Goal: Transaction & Acquisition: Purchase product/service

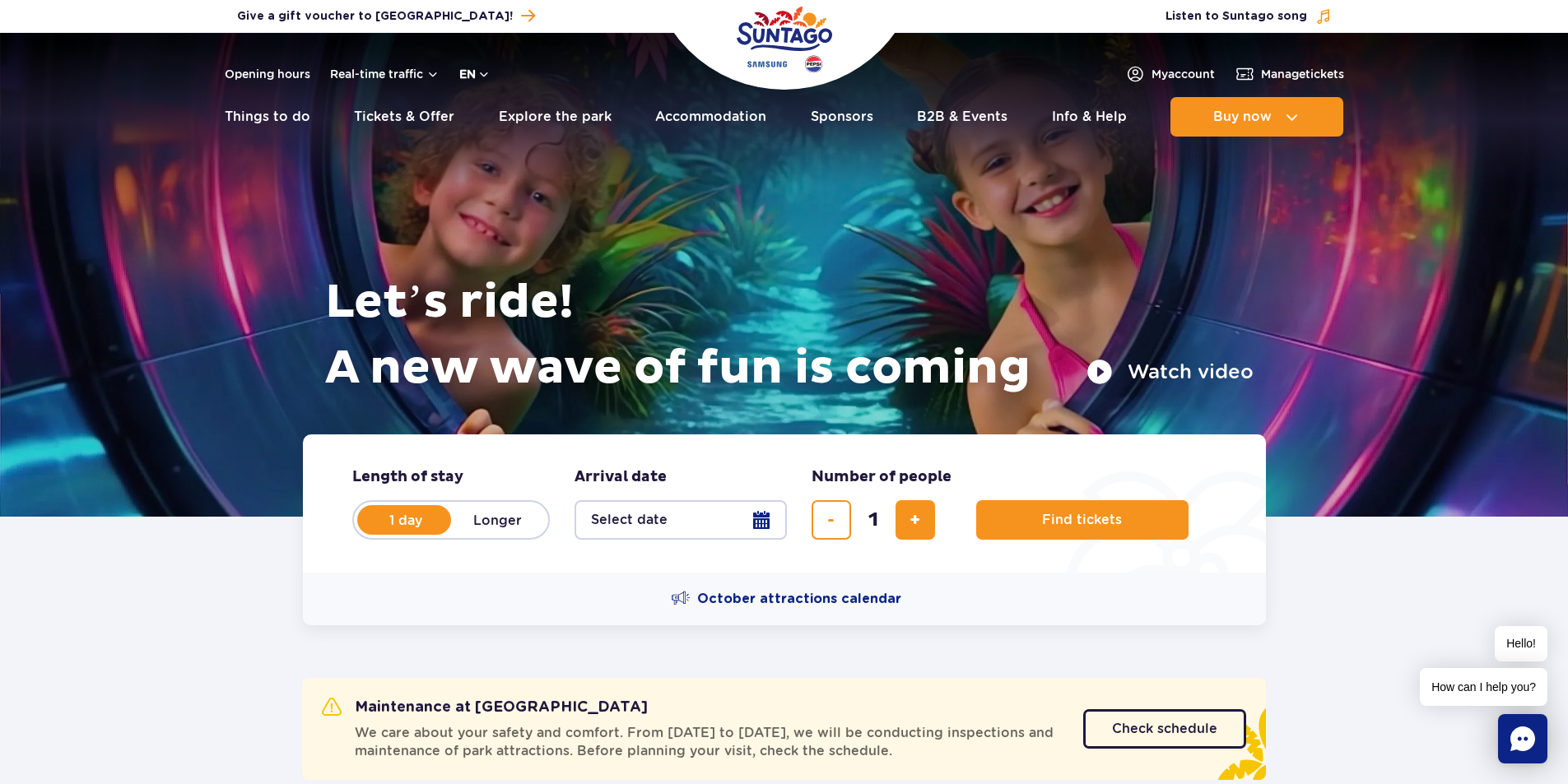
click at [484, 73] on button "en" at bounding box center [475, 73] width 31 height 17
click at [490, 114] on button "PL" at bounding box center [483, 113] width 45 height 17
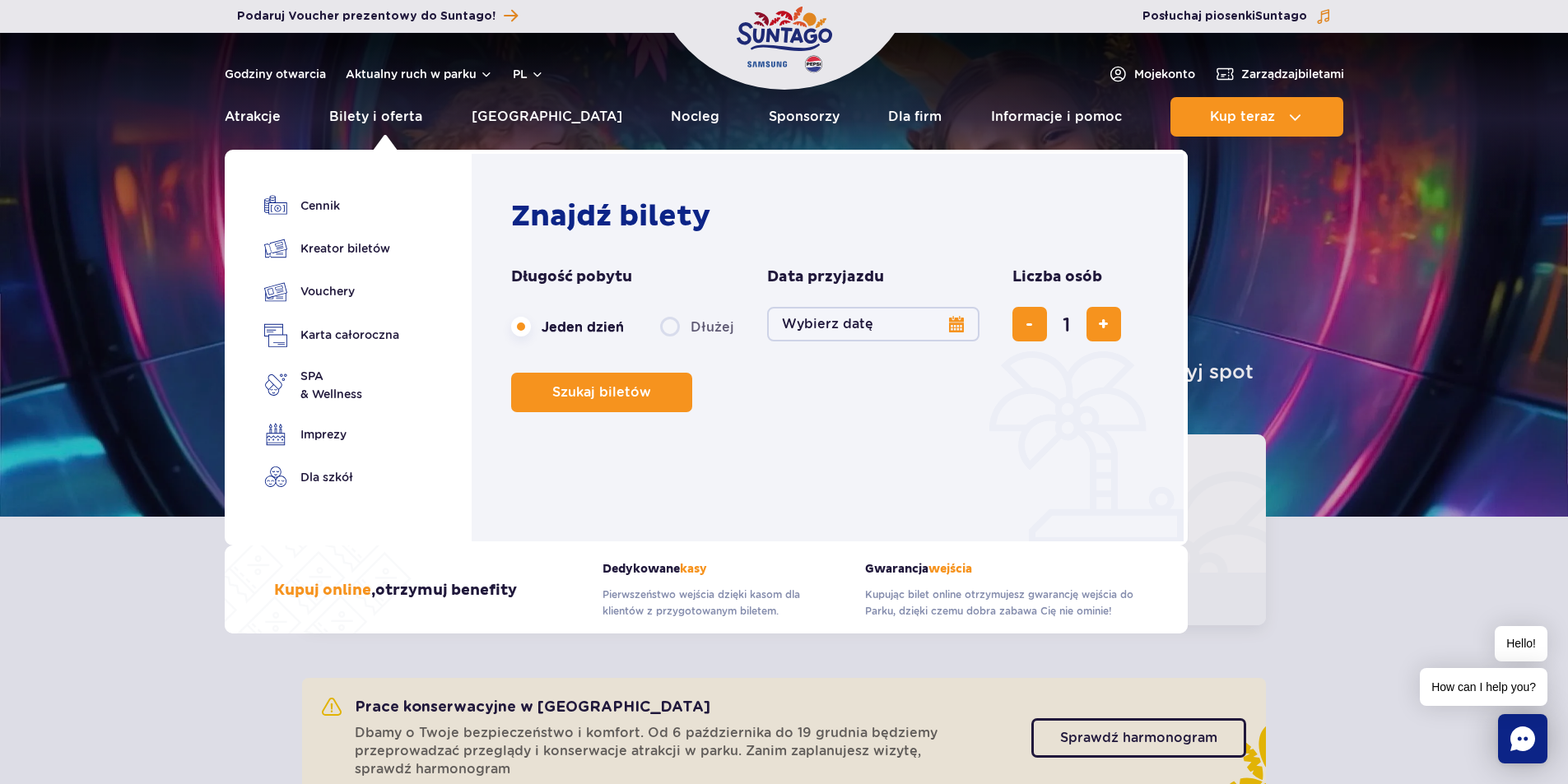
click at [671, 327] on label "Dłużej" at bounding box center [697, 327] width 74 height 35
click at [671, 341] on input "Dłużej" at bounding box center [668, 342] width 18 height 4
radio input "false"
radio input "true"
radio input "false"
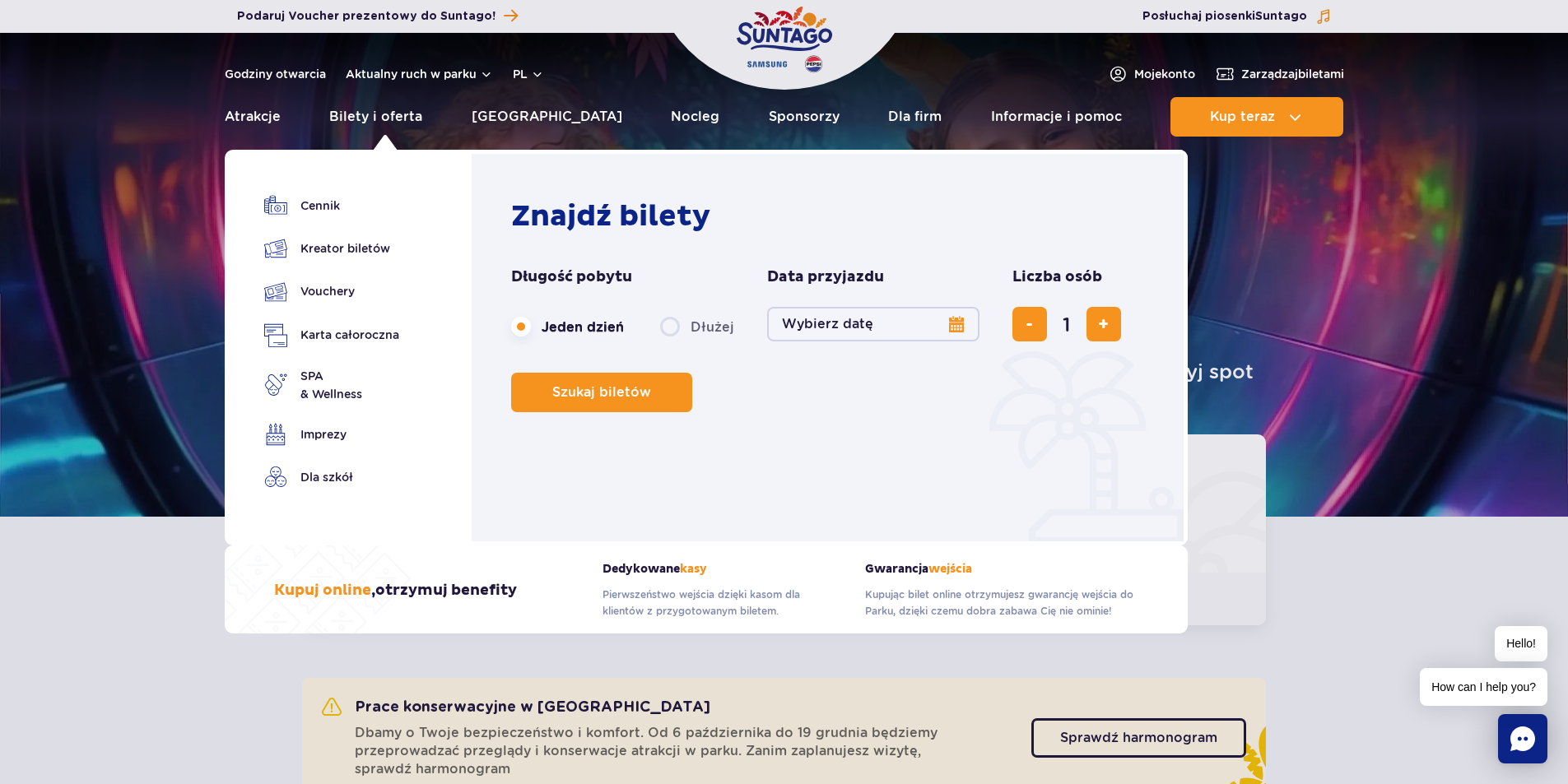
radio input "true"
click at [949, 322] on button "Wybierz datę" at bounding box center [873, 324] width 212 height 35
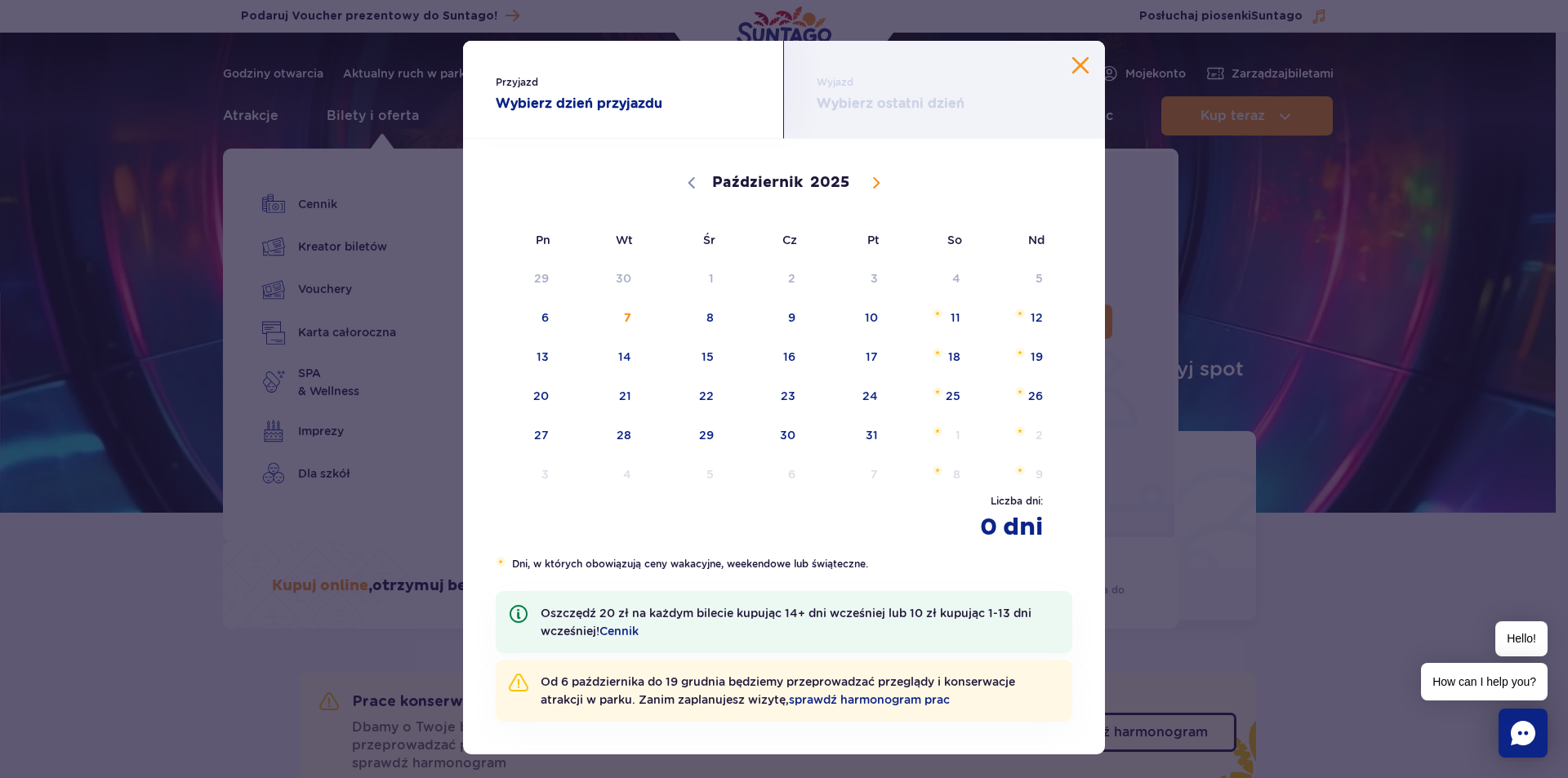
click at [874, 187] on icon at bounding box center [877, 184] width 6 height 11
select select "10"
click at [856, 702] on link "sprawdź harmonogram prac" at bounding box center [869, 699] width 161 height 13
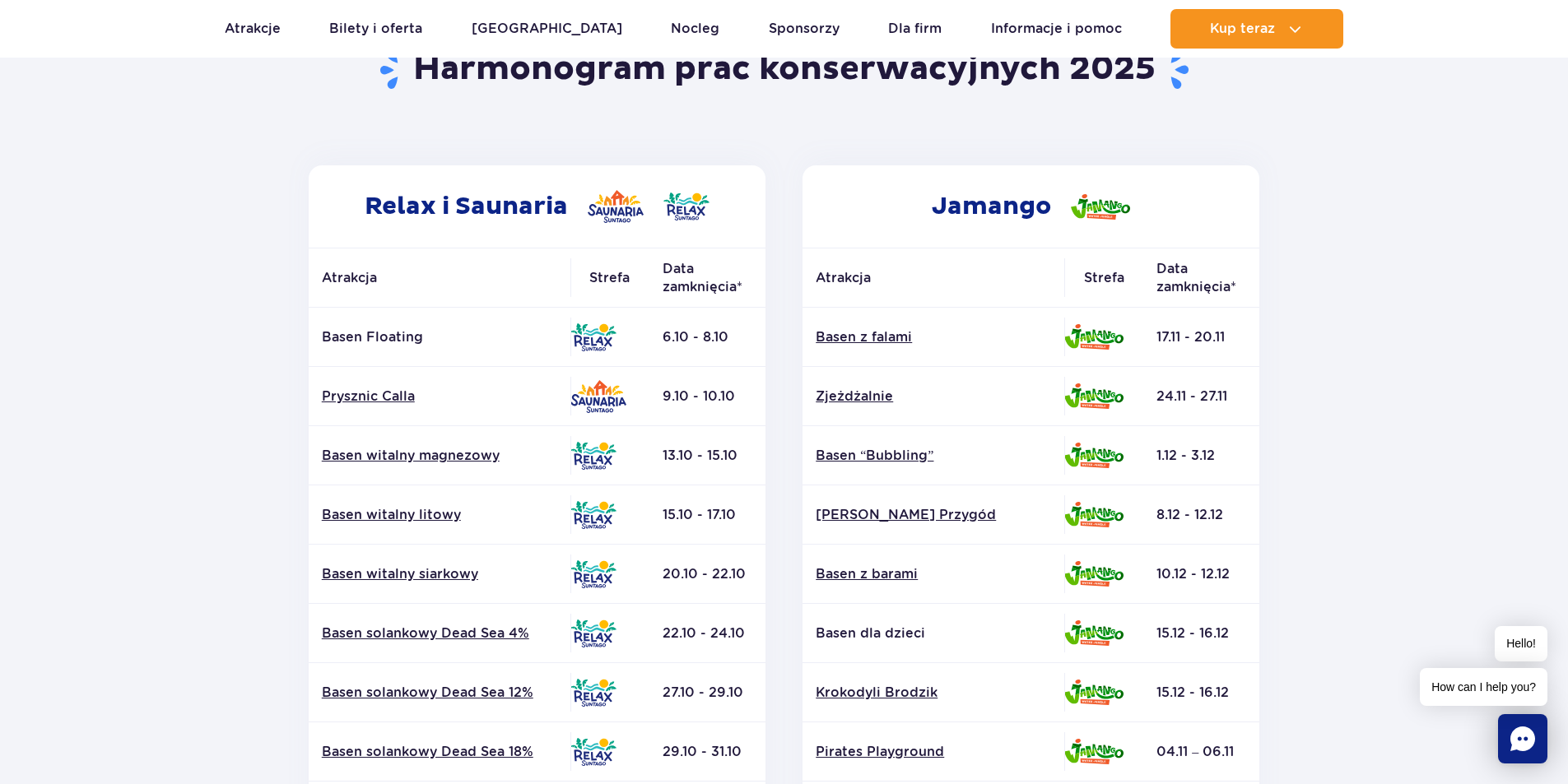
scroll to position [165, 0]
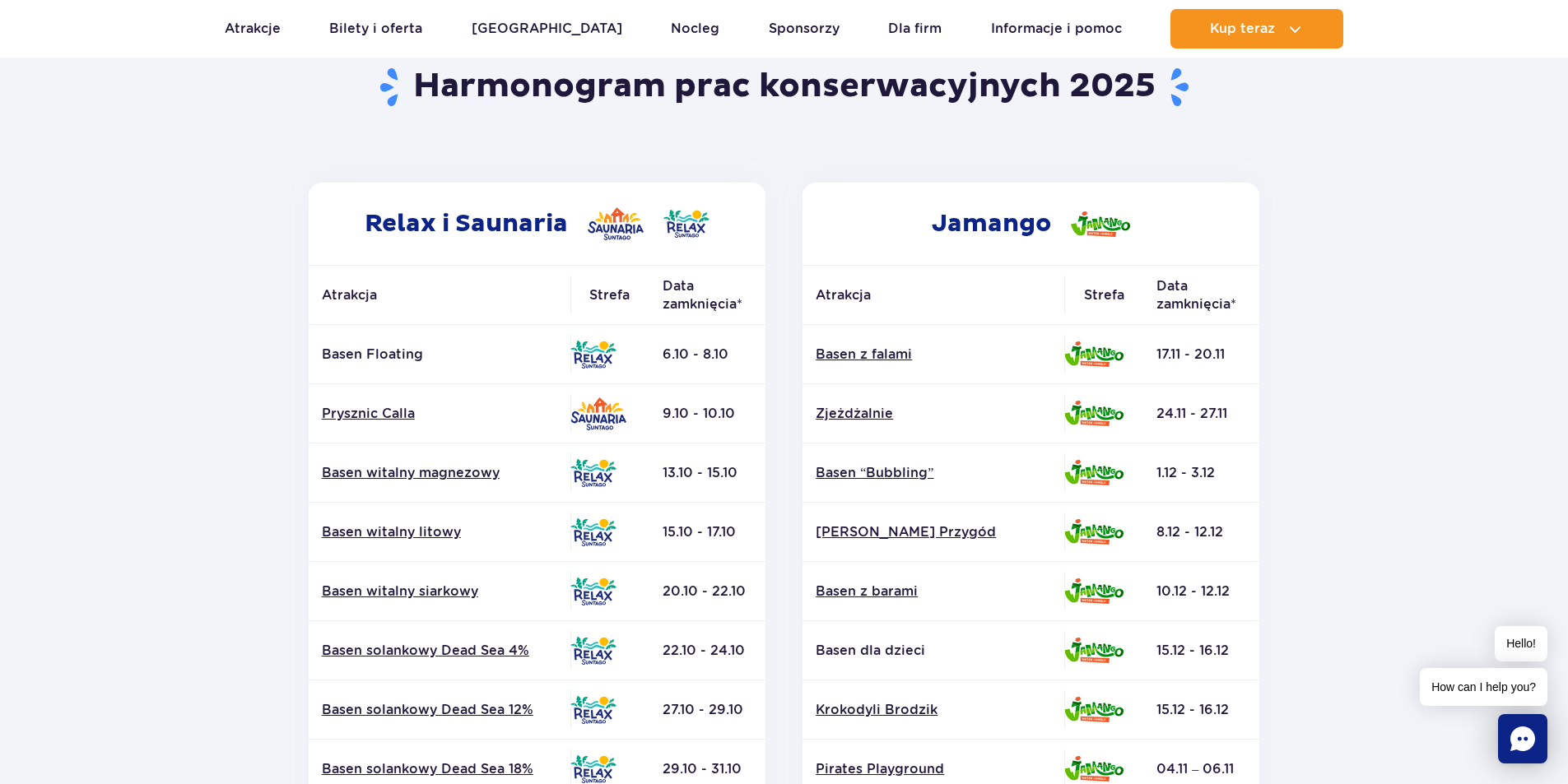
click at [1384, 105] on section "Powrót do strony głównej Harmonogram prac konserwacyjnych 2025 Relax i Saunaria…" at bounding box center [784, 603] width 1568 height 1179
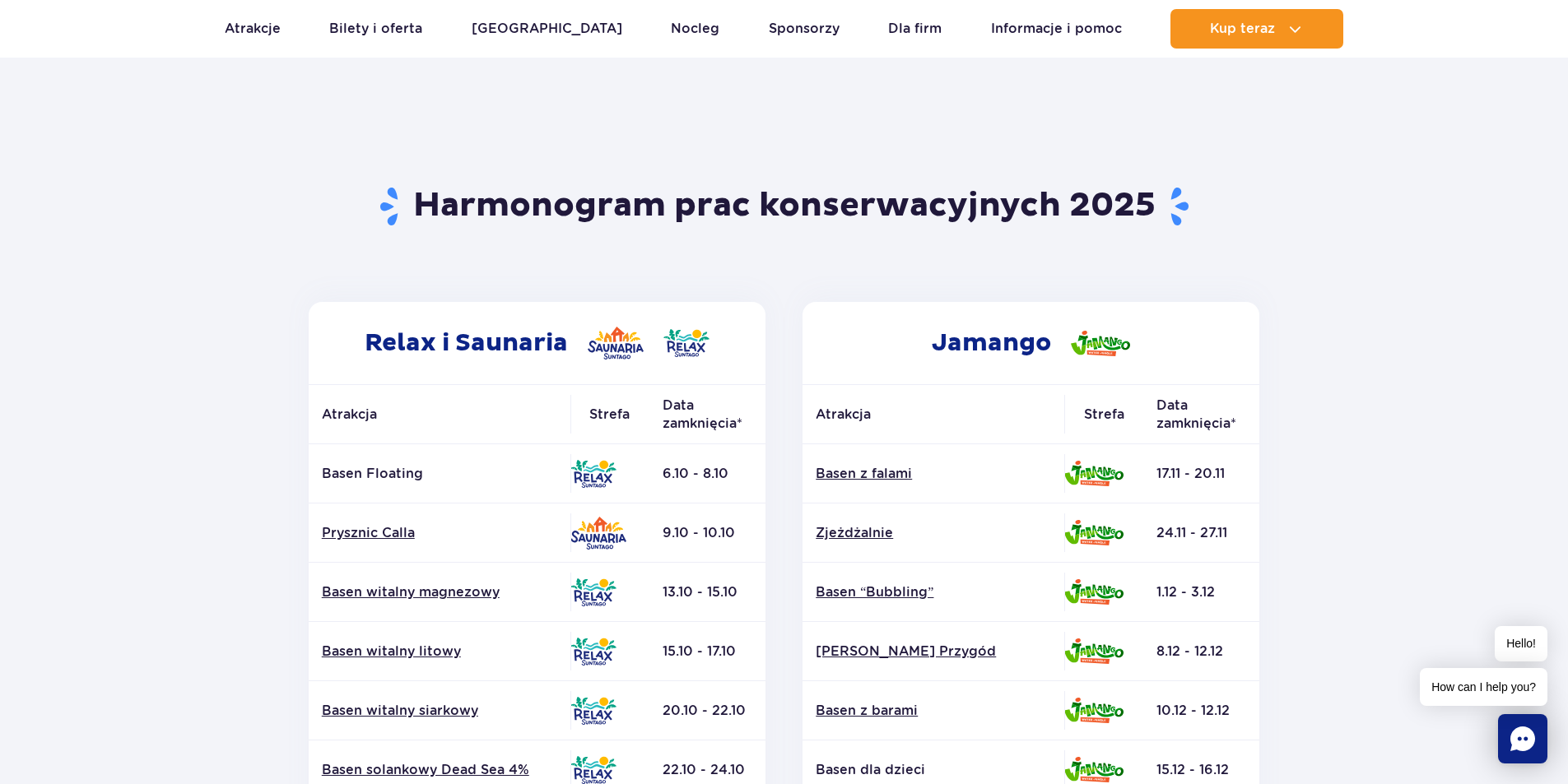
scroll to position [0, 0]
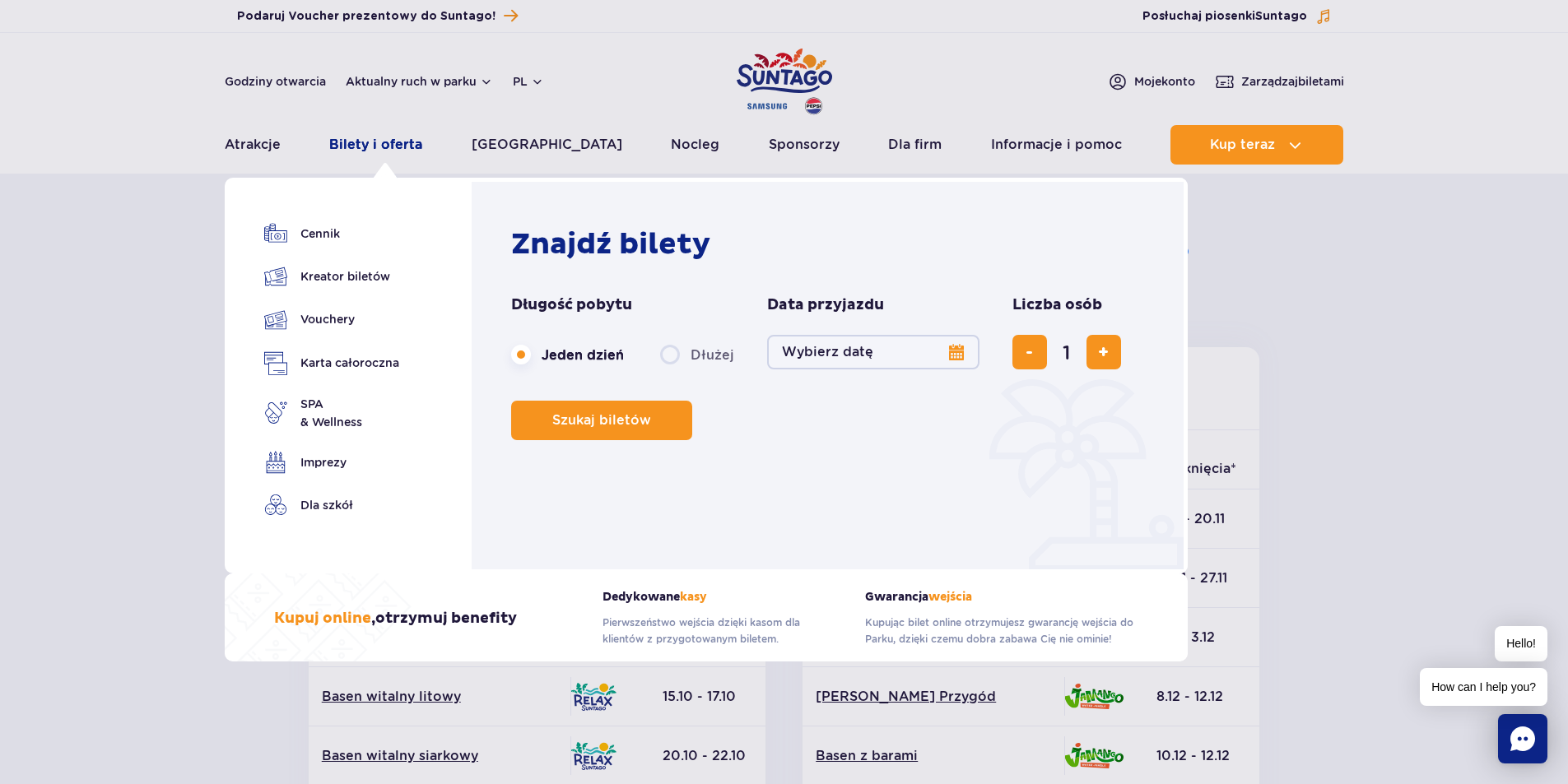
click at [398, 146] on link "Bilety i oferta" at bounding box center [375, 144] width 93 height 40
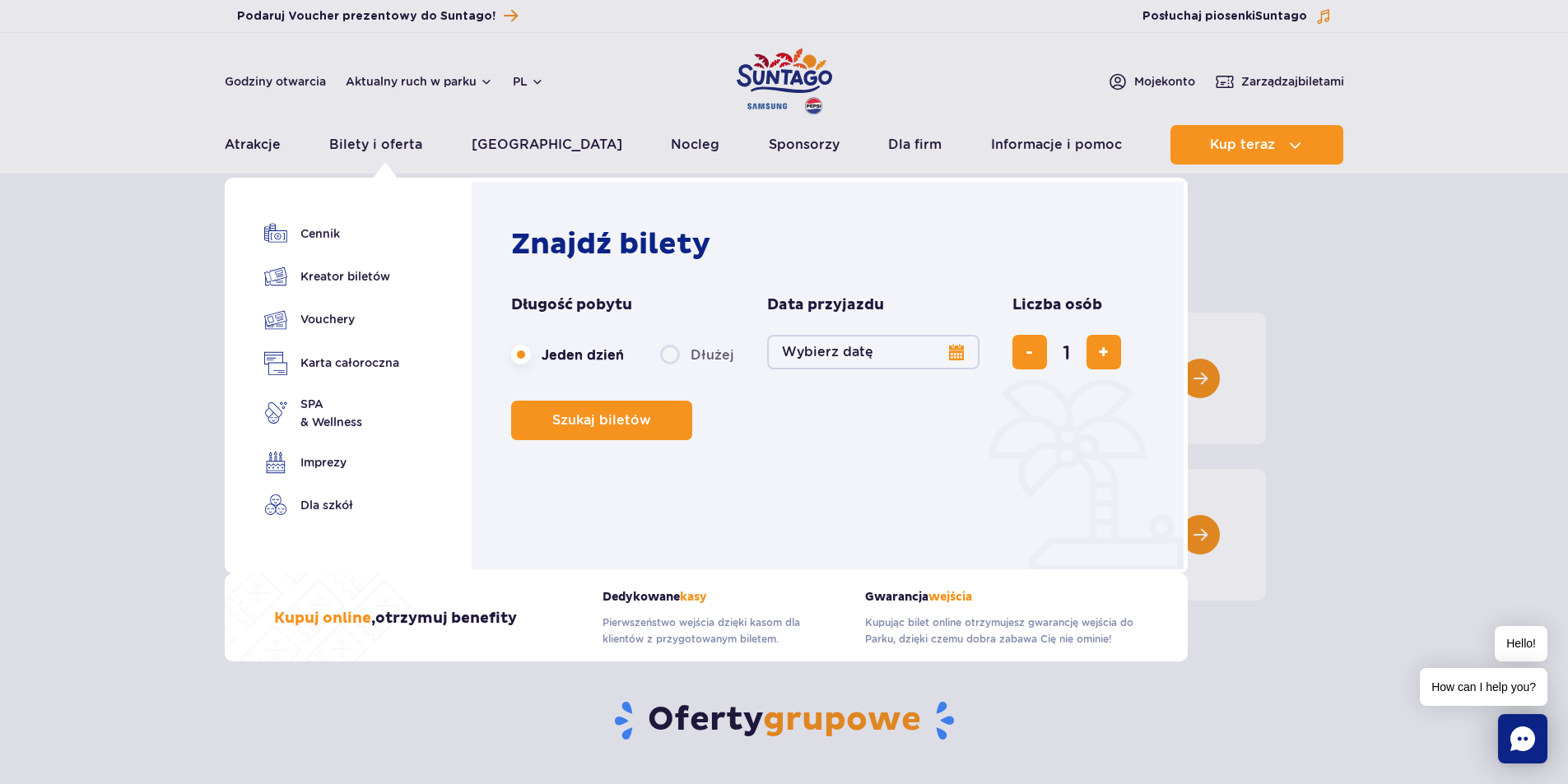
click at [673, 354] on label "Dłużej" at bounding box center [697, 354] width 74 height 35
click at [673, 368] on input "Dłużej" at bounding box center [668, 370] width 18 height 4
radio input "false"
radio input "true"
click at [938, 350] on button "Wybierz datę" at bounding box center [873, 351] width 212 height 35
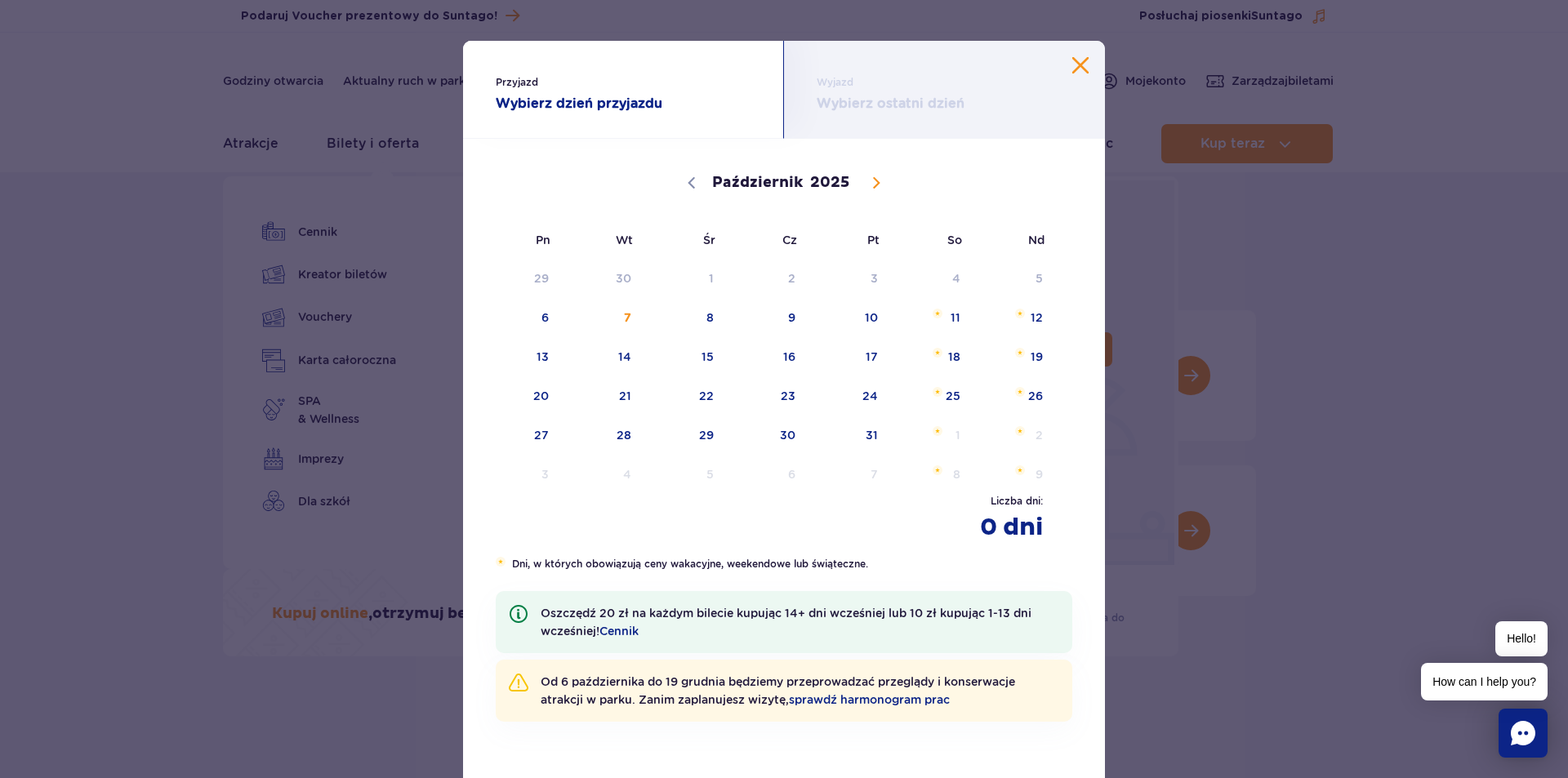
click at [874, 182] on icon at bounding box center [877, 184] width 6 height 11
select select "10"
click at [790, 439] on span "27" at bounding box center [768, 435] width 83 height 38
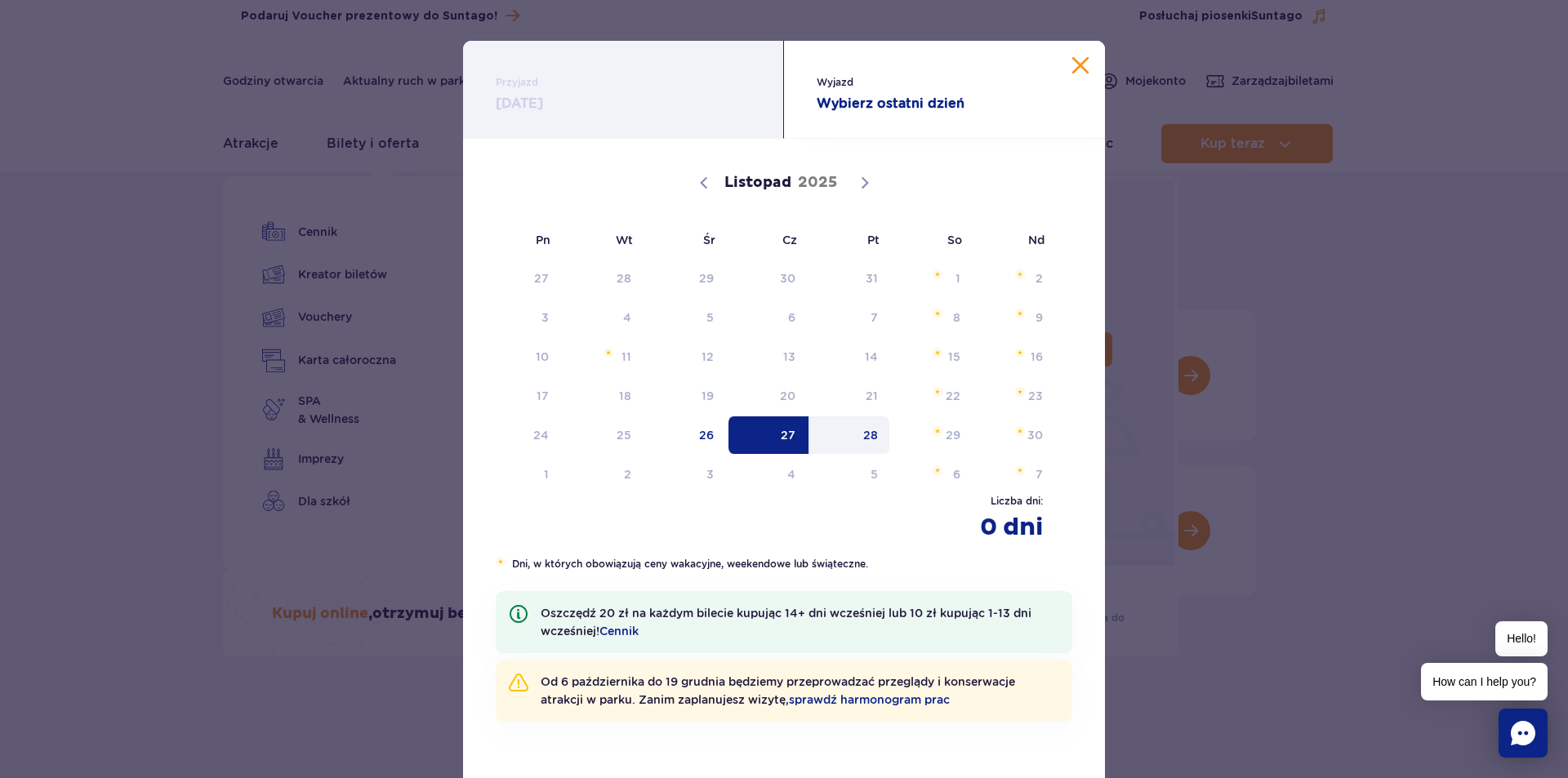
click at [866, 438] on span "28" at bounding box center [849, 435] width 83 height 38
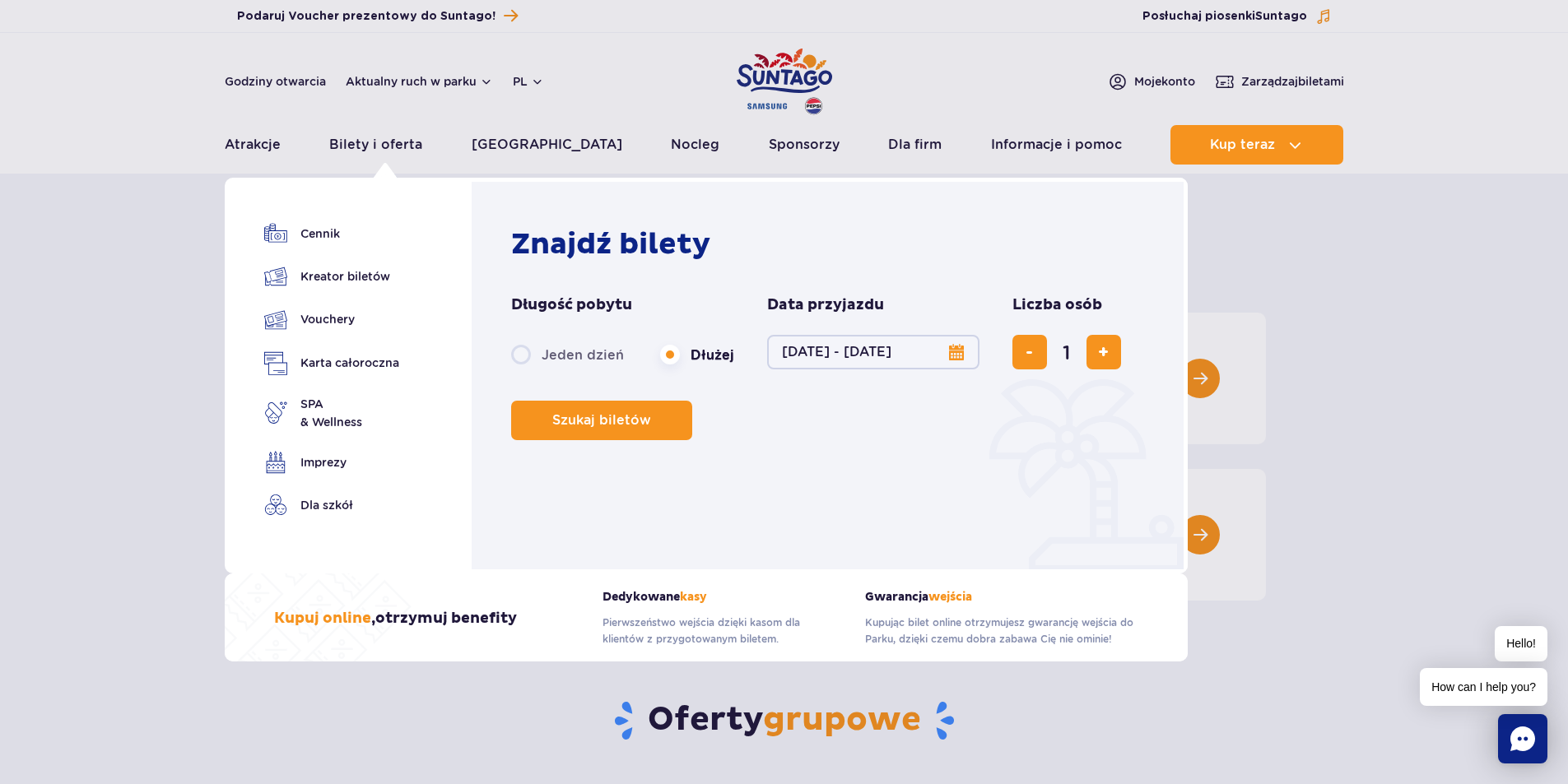
click at [954, 357] on button "[DATE] - [DATE]" at bounding box center [873, 351] width 212 height 35
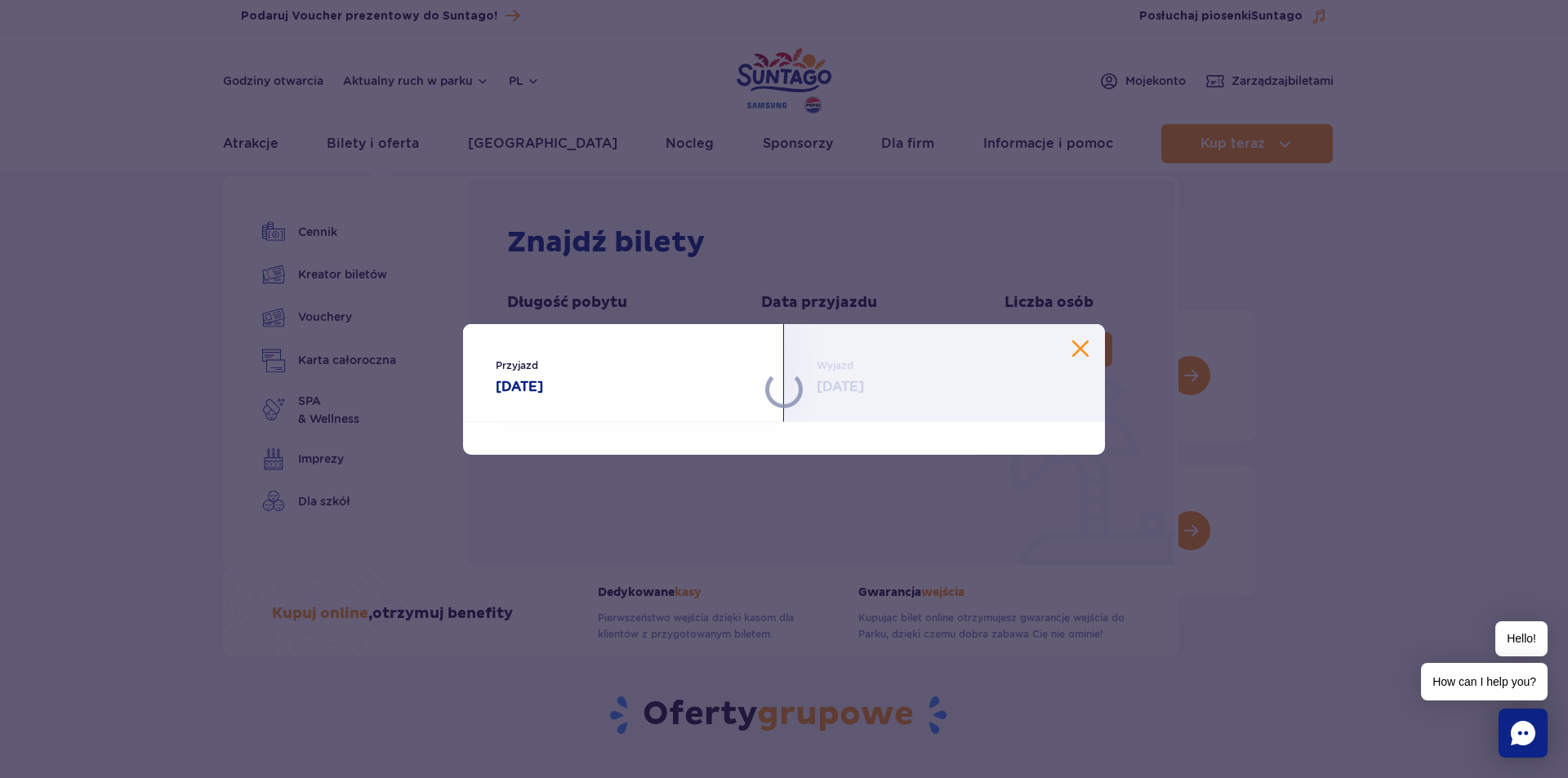
select select "10"
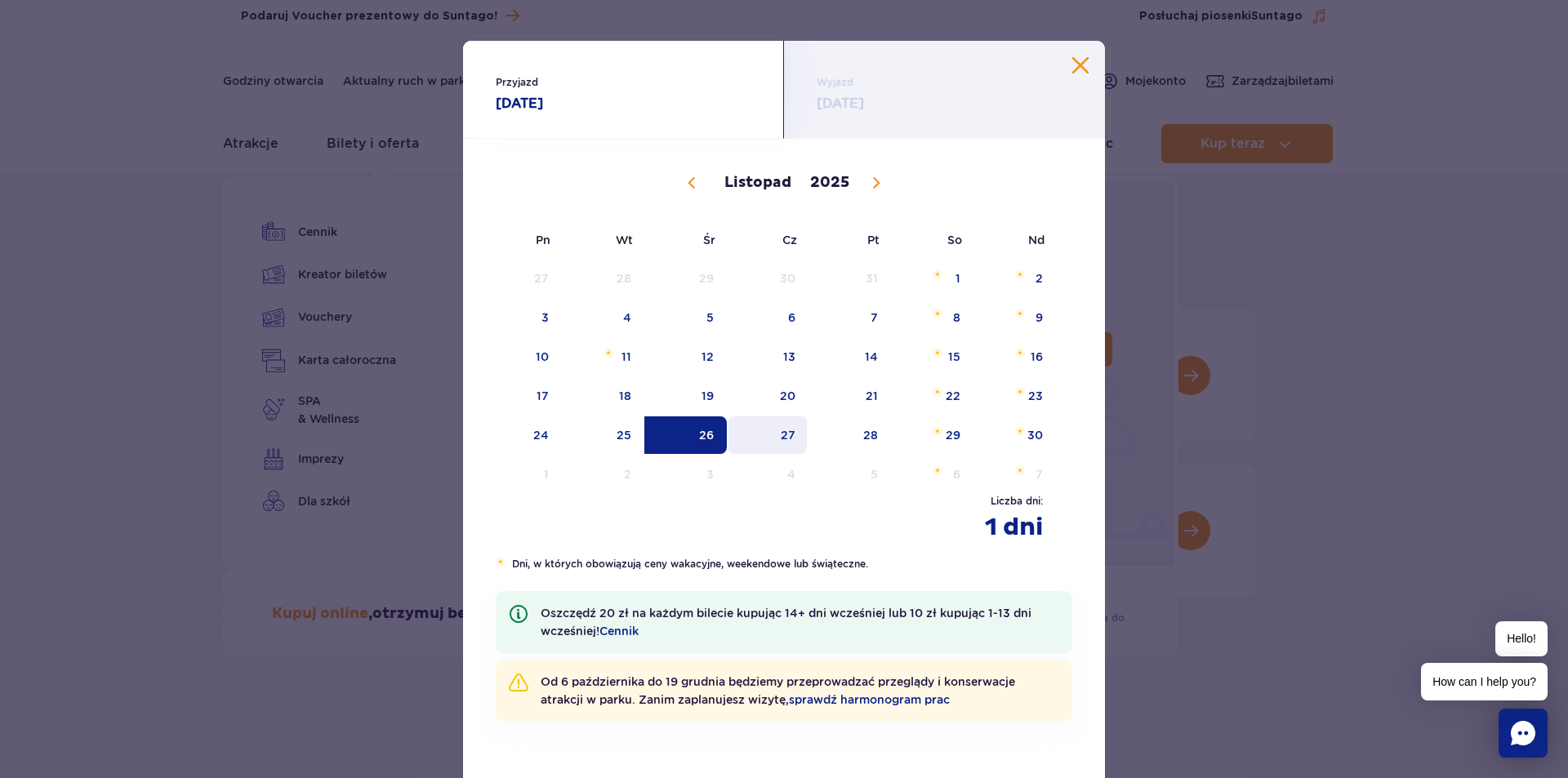
click at [780, 441] on span "27" at bounding box center [768, 435] width 83 height 38
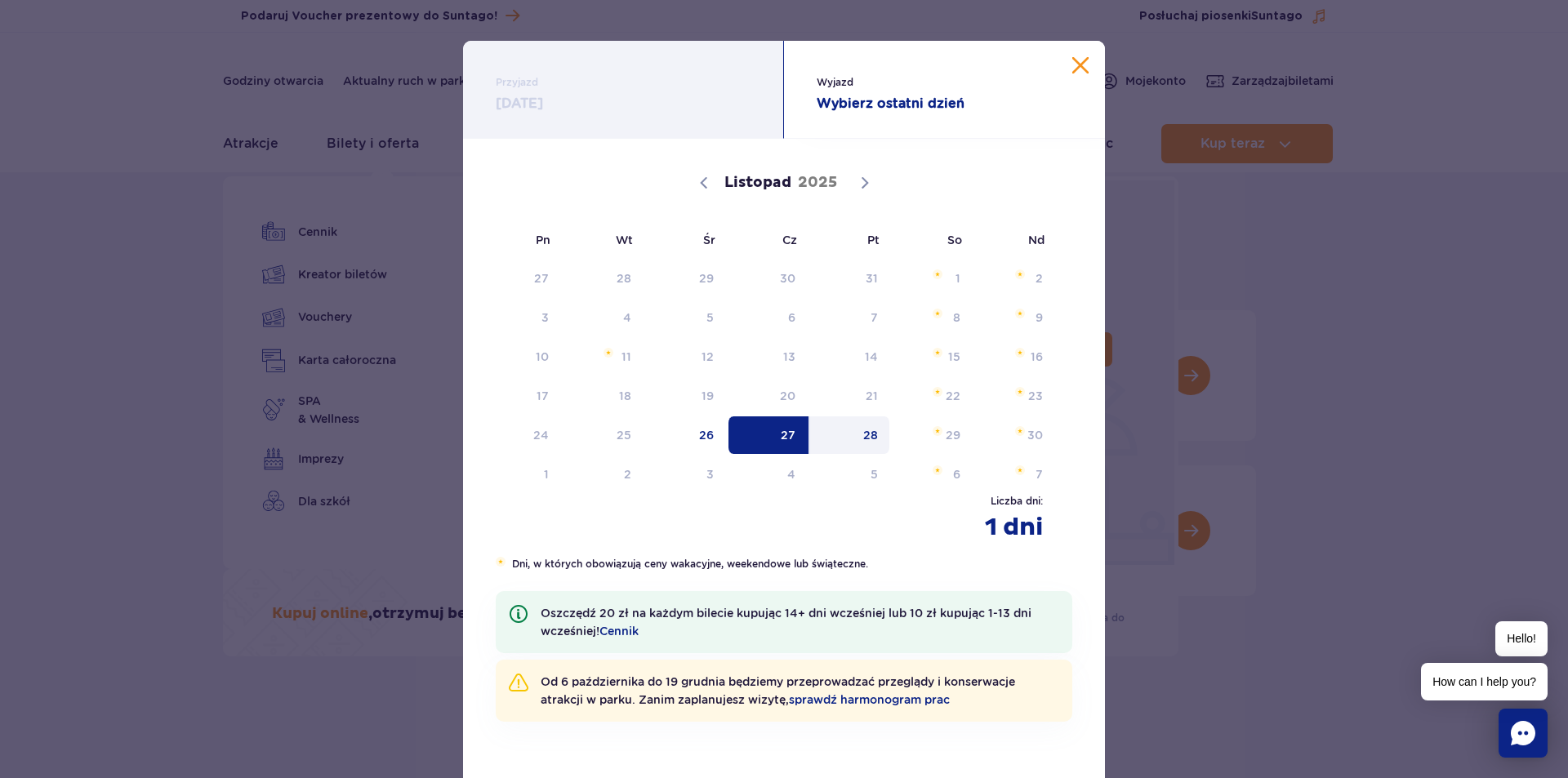
click at [865, 445] on span "28" at bounding box center [849, 435] width 83 height 38
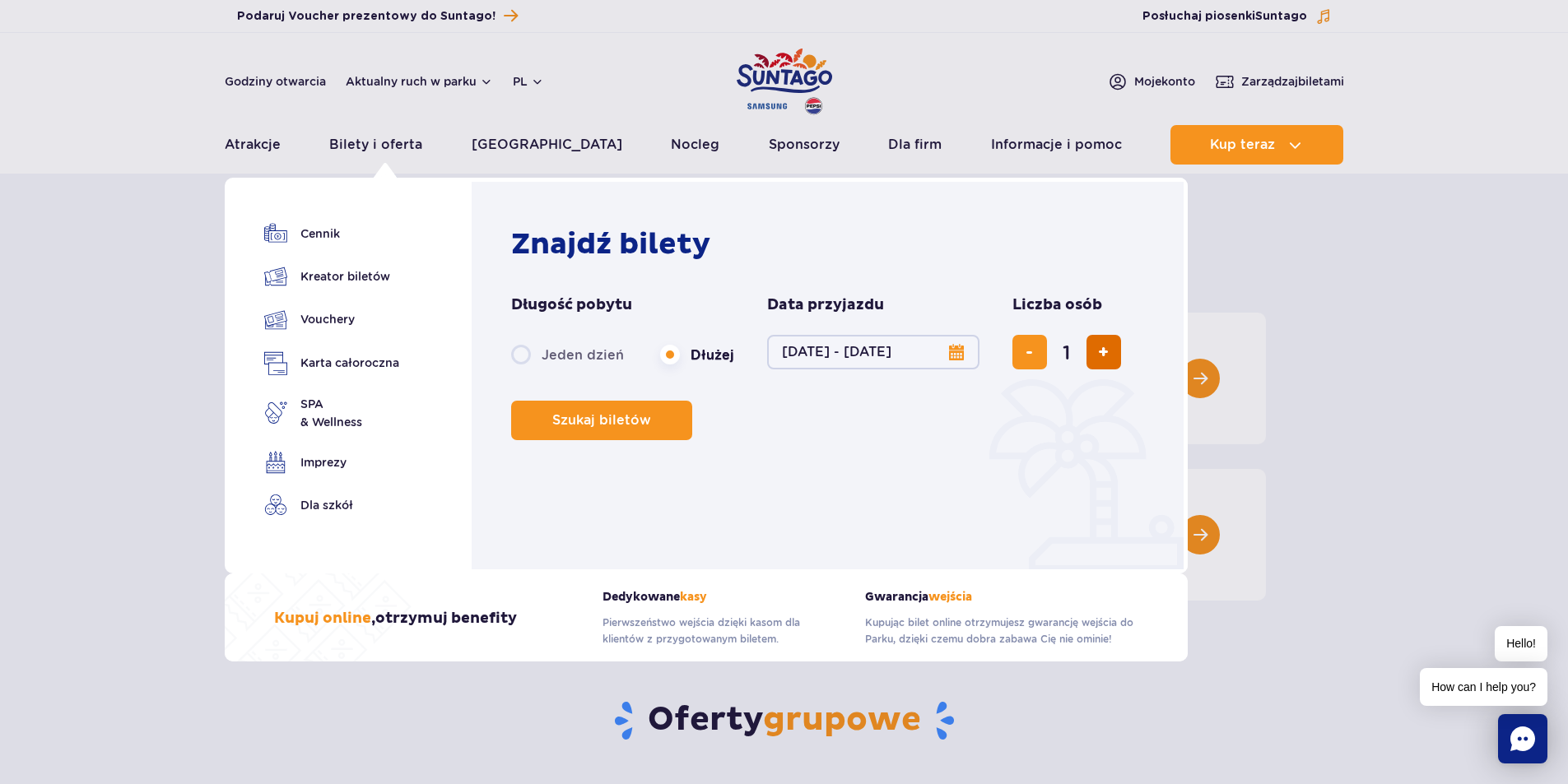
click at [1089, 351] on button "dodaj bilet" at bounding box center [1103, 351] width 35 height 35
type input "2"
click at [617, 419] on span "Szukaj biletów" at bounding box center [595, 420] width 99 height 15
